Goal: Entertainment & Leisure: Consume media (video, audio)

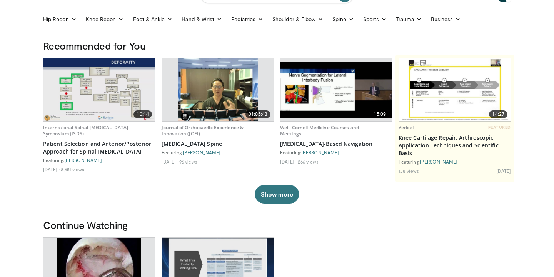
scroll to position [18, 0]
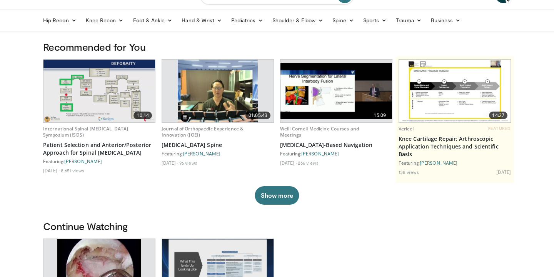
click at [233, 94] on img at bounding box center [218, 91] width 80 height 63
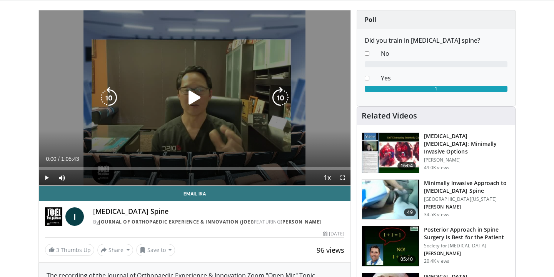
click at [194, 100] on icon "Video Player" at bounding box center [195, 98] width 22 height 22
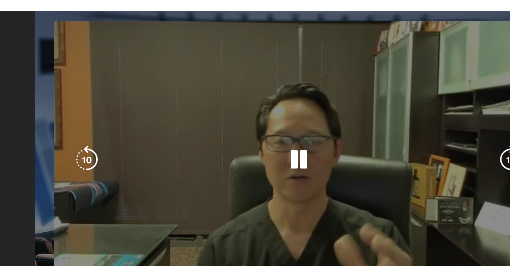
scroll to position [49, 0]
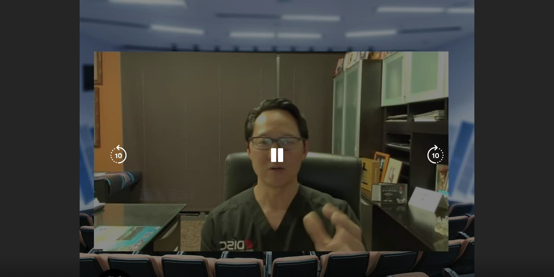
click at [171, 92] on div "10 seconds Tap to unmute" at bounding box center [277, 155] width 554 height 311
click at [279, 154] on icon "Video Player" at bounding box center [277, 156] width 22 height 22
click at [443, 152] on icon "Video Player" at bounding box center [436, 156] width 22 height 22
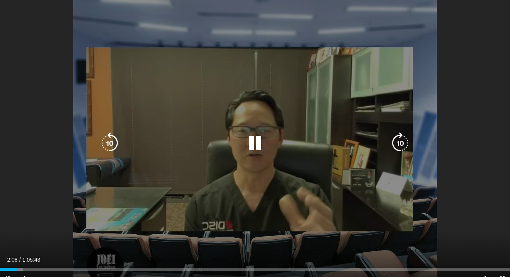
click at [400, 139] on icon "Video Player" at bounding box center [400, 143] width 22 height 22
click at [400, 139] on div "10 seconds Tap to unmute" at bounding box center [255, 143] width 510 height 286
click at [400, 144] on icon "Video Player" at bounding box center [400, 143] width 22 height 22
click at [258, 142] on icon "Video Player" at bounding box center [255, 143] width 22 height 22
click at [254, 139] on icon "Video Player" at bounding box center [255, 143] width 22 height 22
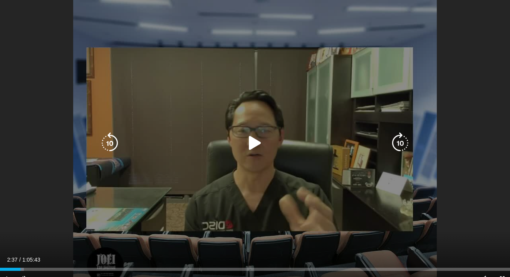
click at [254, 143] on icon "Video Player" at bounding box center [255, 143] width 22 height 22
